Goal: Book appointment/travel/reservation

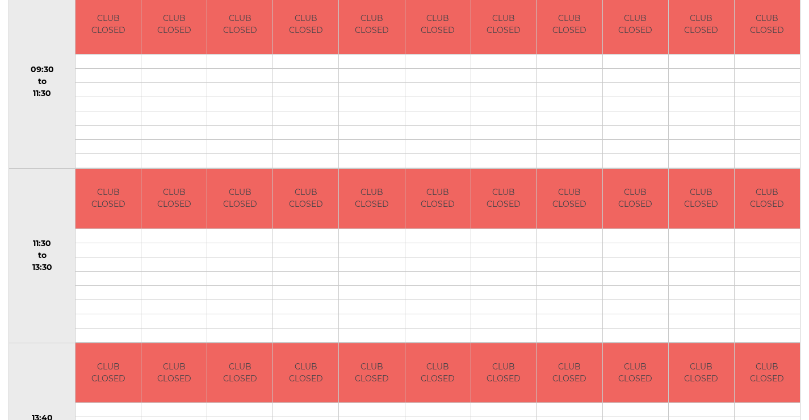
scroll to position [132, 0]
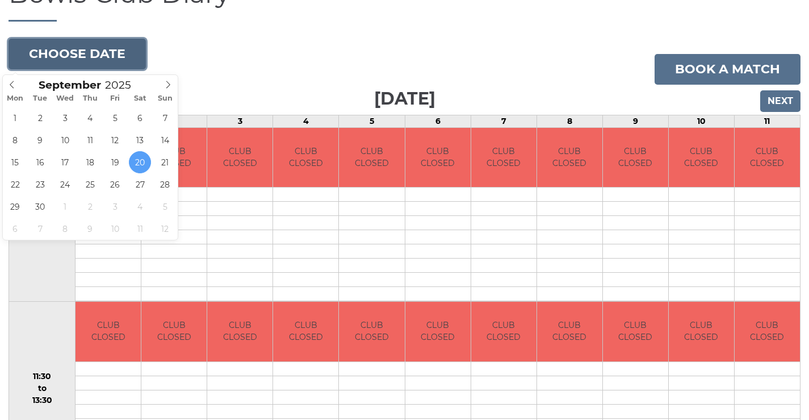
click at [79, 49] on button "Choose date" at bounding box center [77, 54] width 137 height 31
type input "[DATE]"
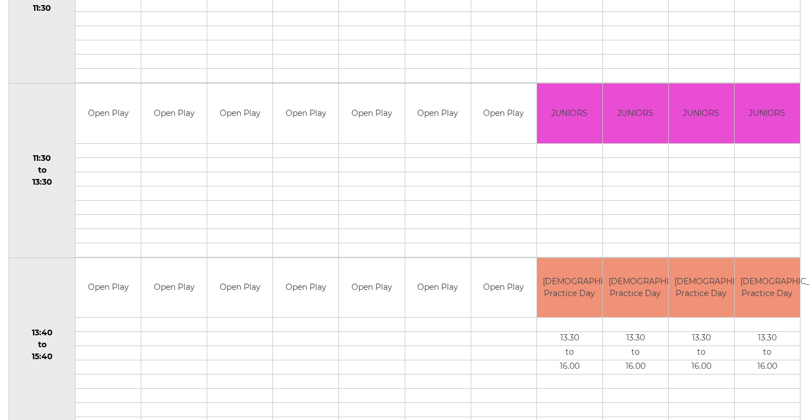
scroll to position [218, 0]
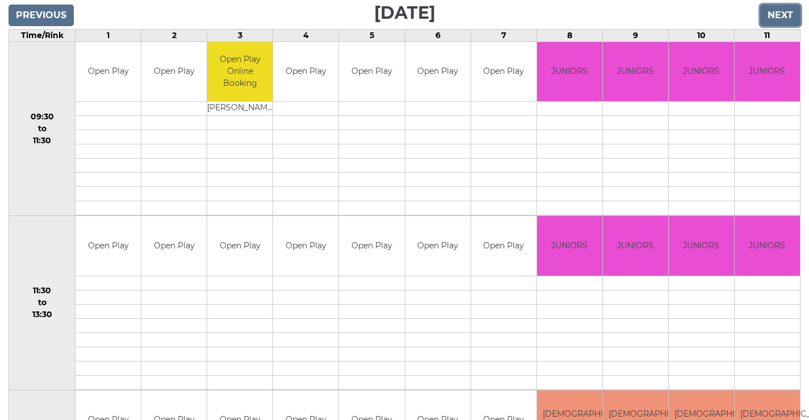
click at [782, 12] on input "Next" at bounding box center [781, 16] width 40 height 22
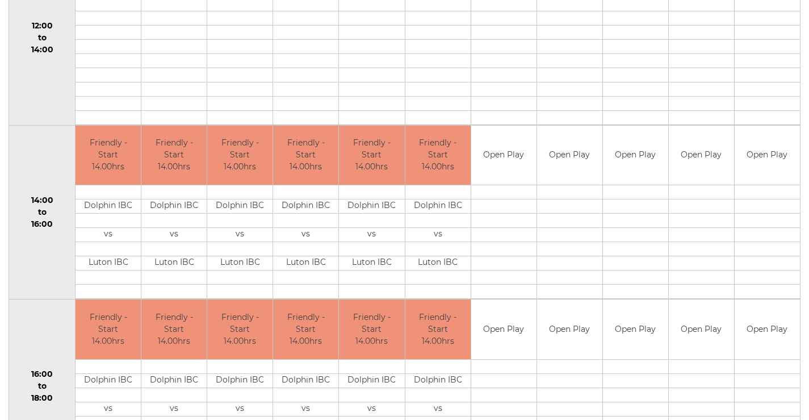
scroll to position [218, 0]
